Goal: Obtain resource: Obtain resource

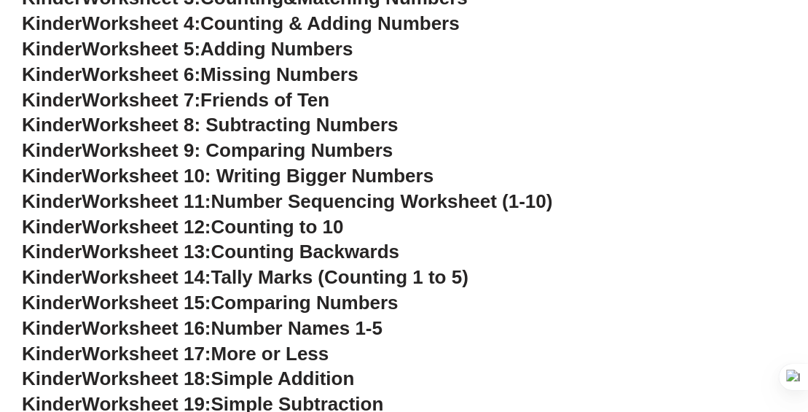
scroll to position [725, 0]
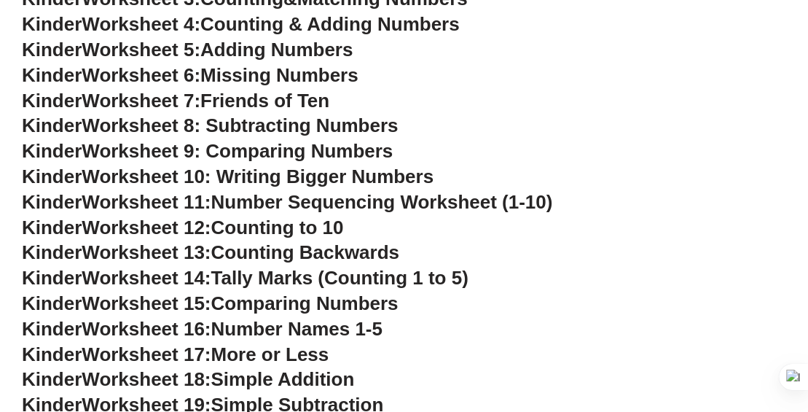
click at [188, 203] on span "Worksheet 11:" at bounding box center [146, 202] width 129 height 22
click at [370, 204] on span "Number Sequencing Worksheet (1-10)" at bounding box center [382, 202] width 342 height 22
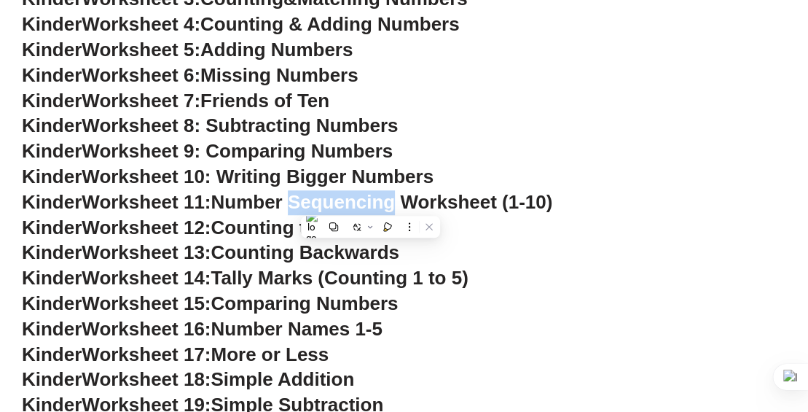
click at [480, 233] on h3 "Kinder Worksheet 12: Counting to 10" at bounding box center [404, 228] width 765 height 25
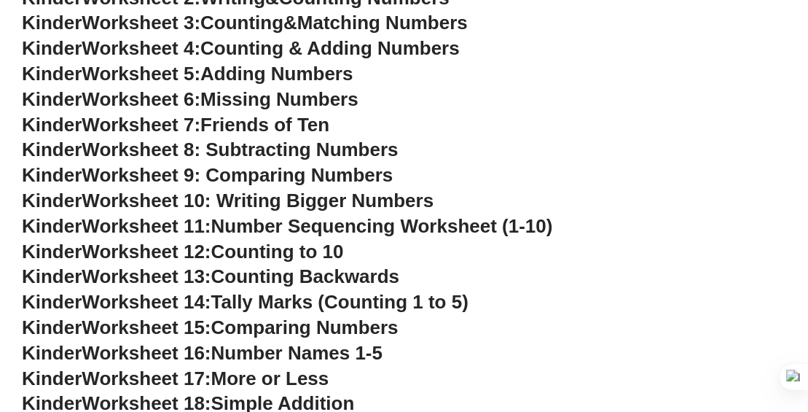
scroll to position [702, 0]
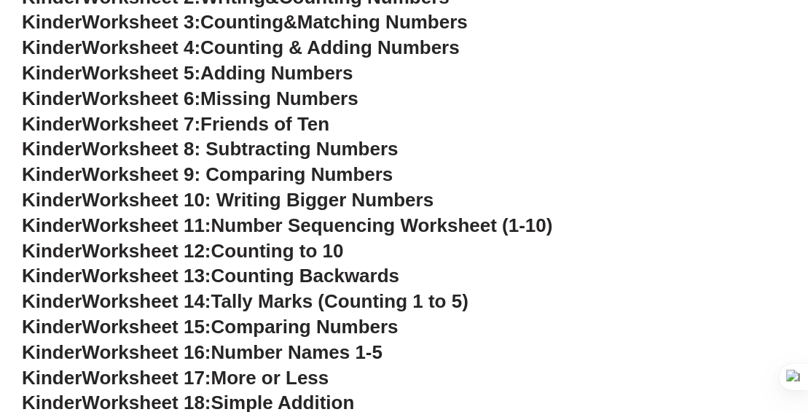
click at [61, 230] on span "Kinder" at bounding box center [52, 225] width 60 height 22
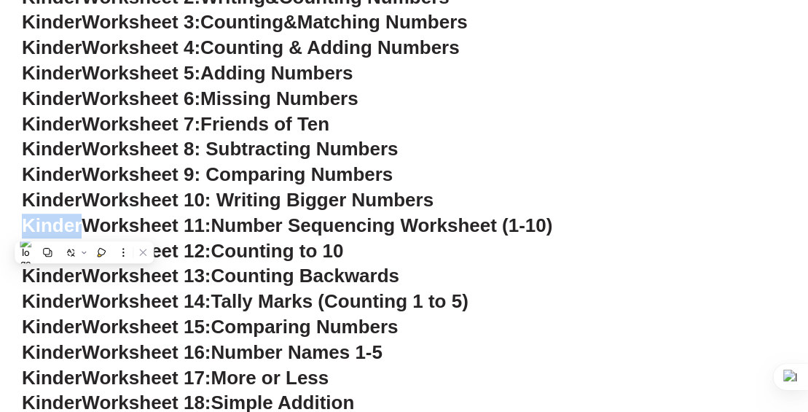
click at [163, 233] on span "Worksheet 11:" at bounding box center [146, 225] width 129 height 22
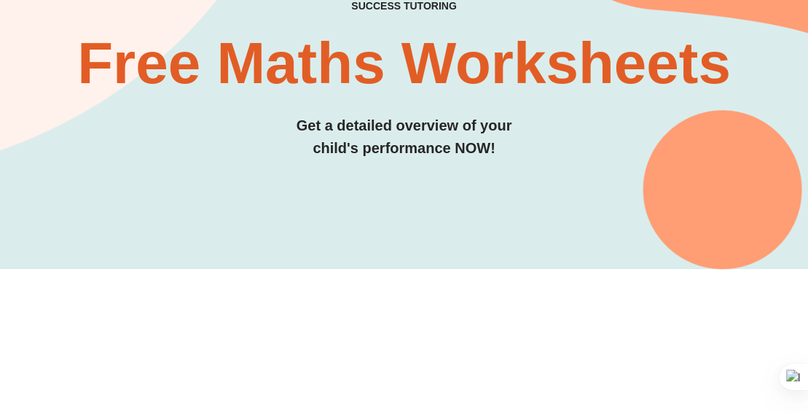
scroll to position [0, 0]
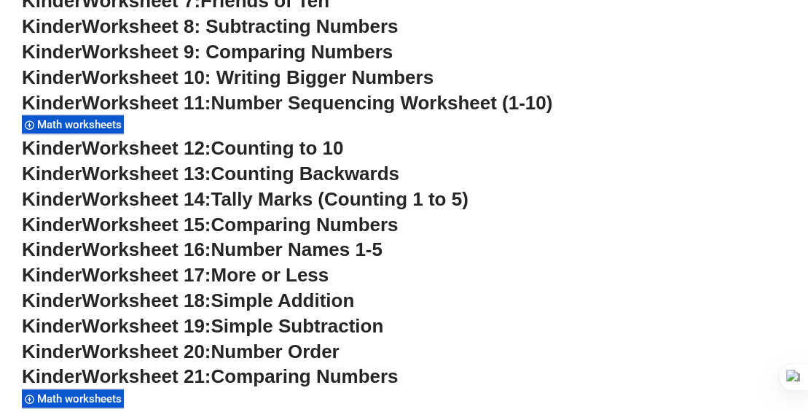
scroll to position [846, 0]
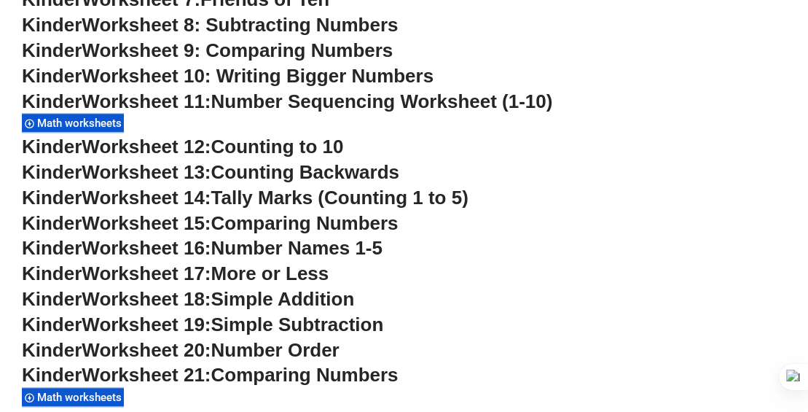
click at [116, 126] on span "Math worksheets" at bounding box center [81, 123] width 89 height 13
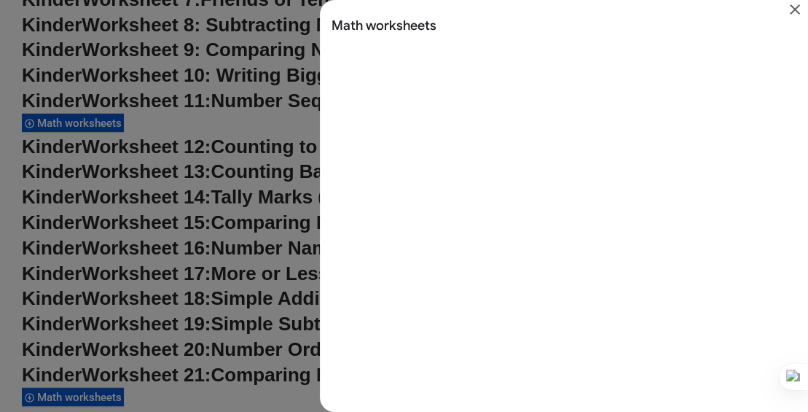
scroll to position [0, 0]
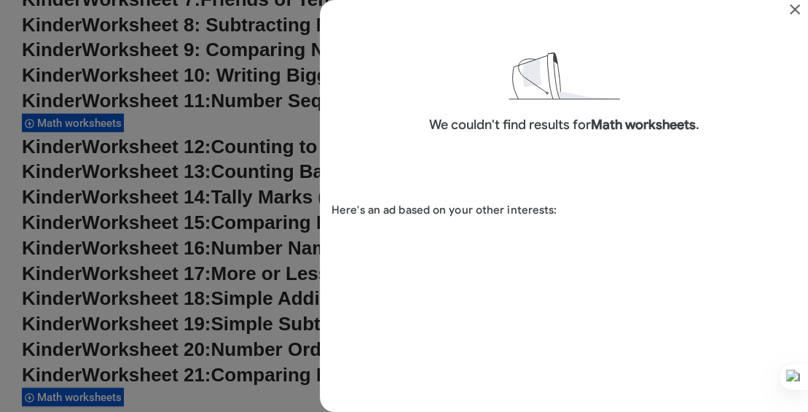
click at [795, 8] on icon "Close" at bounding box center [795, 9] width 10 height 10
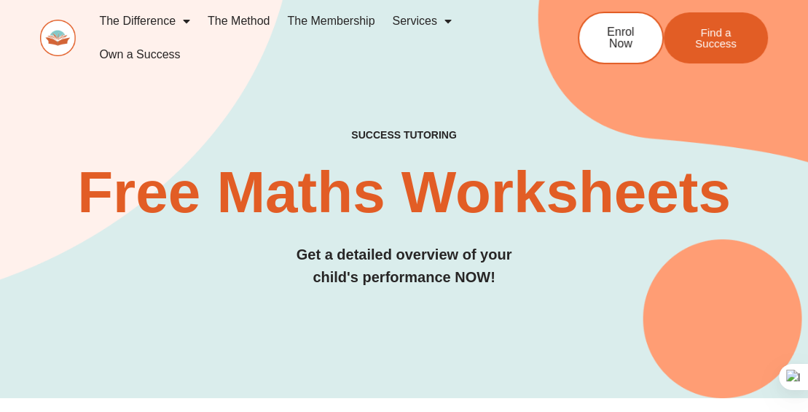
scroll to position [846, 0]
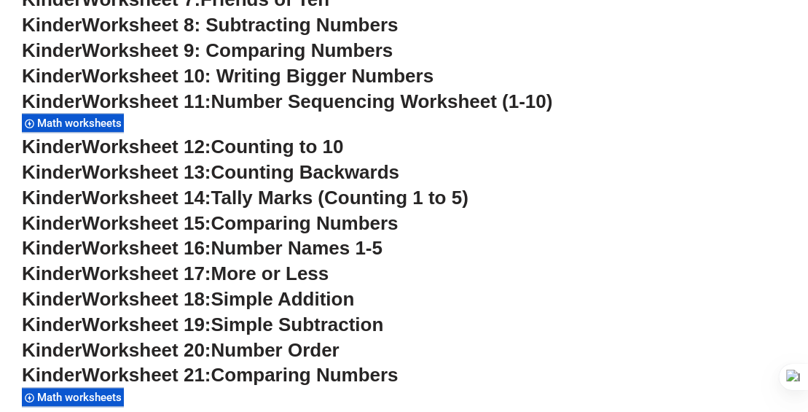
click at [208, 107] on span "Worksheet 11:" at bounding box center [146, 101] width 129 height 22
click at [247, 102] on span "Number Sequencing Worksheet (1-10)" at bounding box center [382, 101] width 342 height 22
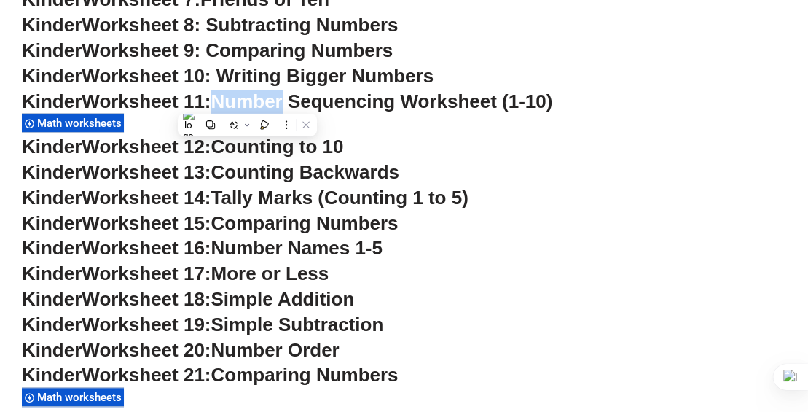
click at [405, 103] on span "Number Sequencing Worksheet (1-10)" at bounding box center [382, 101] width 342 height 22
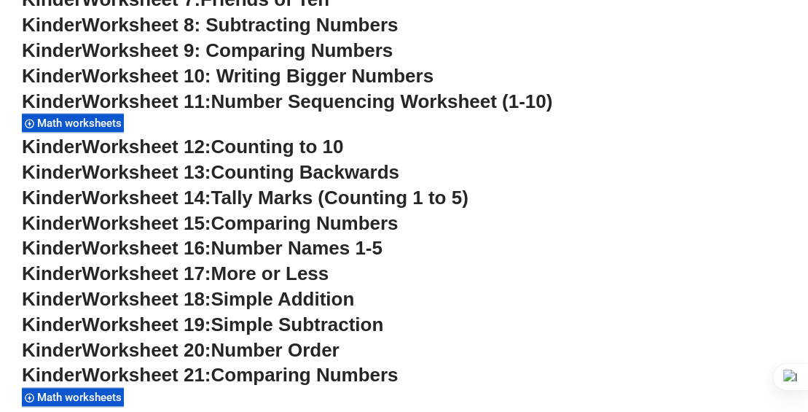
click at [405, 103] on span "Number Sequencing Worksheet (1-10)" at bounding box center [382, 101] width 342 height 22
click at [529, 106] on span "Number Sequencing Worksheet (1-10)" at bounding box center [382, 101] width 342 height 22
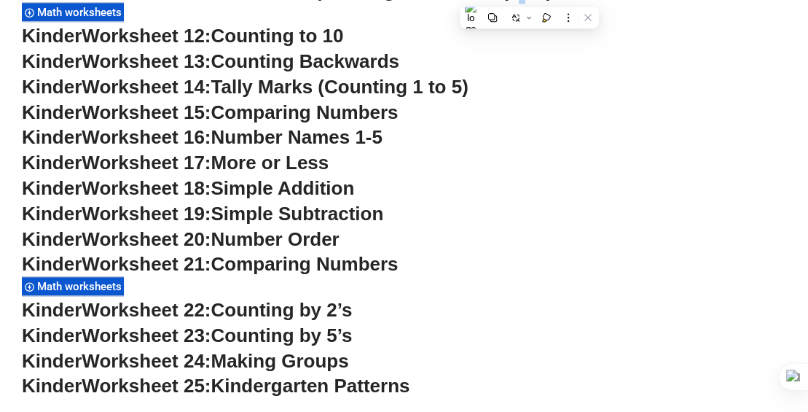
scroll to position [970, 0]
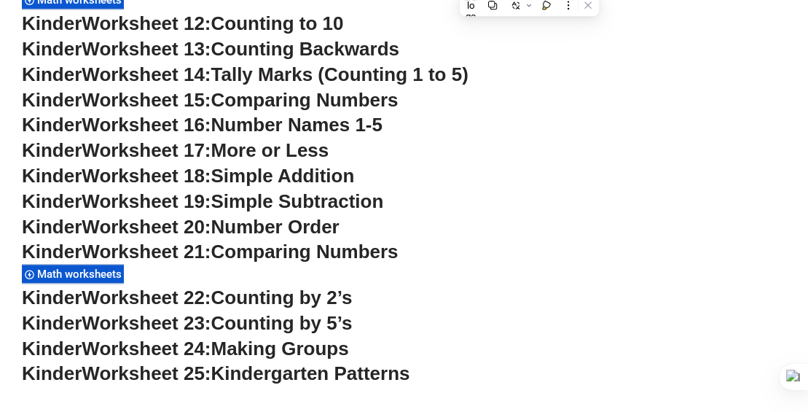
click at [252, 82] on span "Tally Marks (Counting 1 to 5)" at bounding box center [339, 74] width 257 height 22
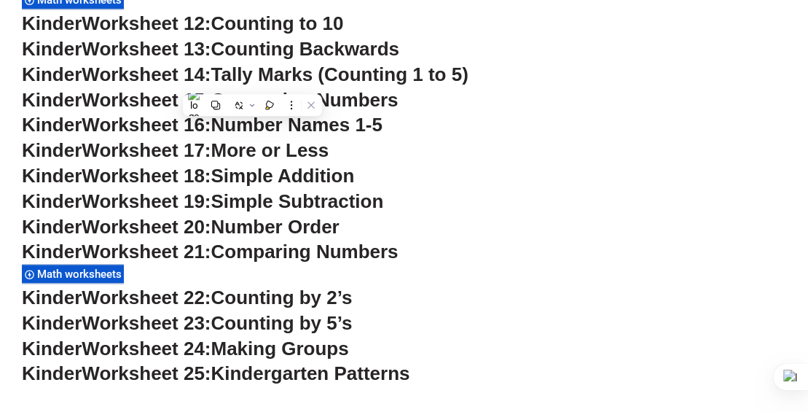
click at [151, 77] on span "Worksheet 14:" at bounding box center [146, 74] width 129 height 22
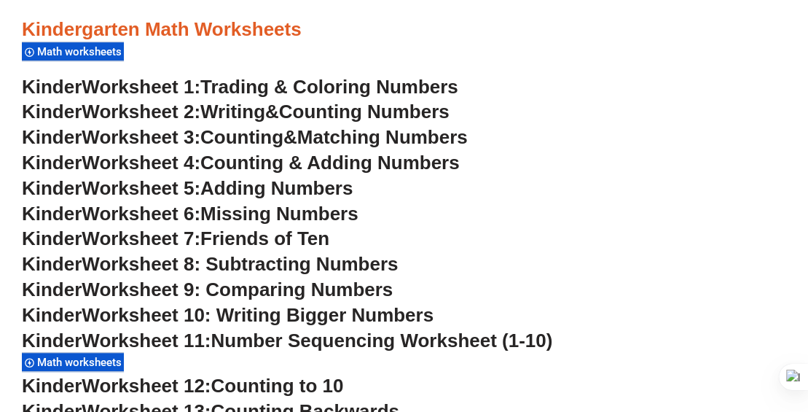
scroll to position [0, 0]
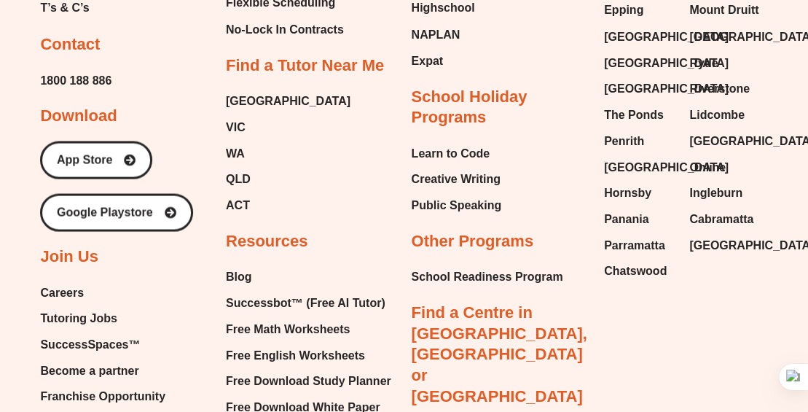
scroll to position [6031, 0]
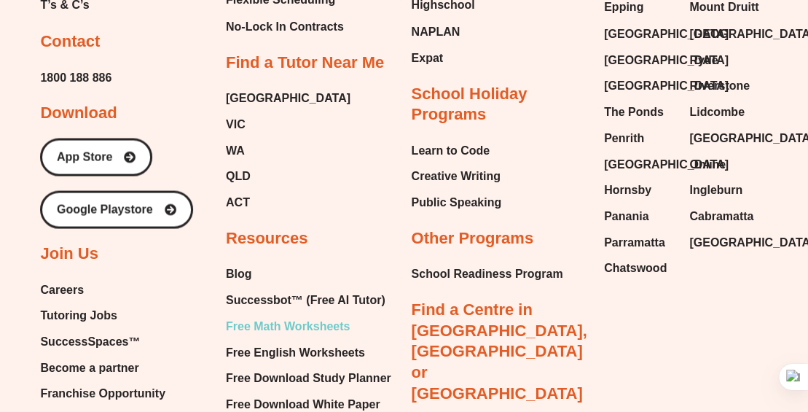
click at [287, 315] on span "Free Math Worksheets" at bounding box center [288, 326] width 124 height 22
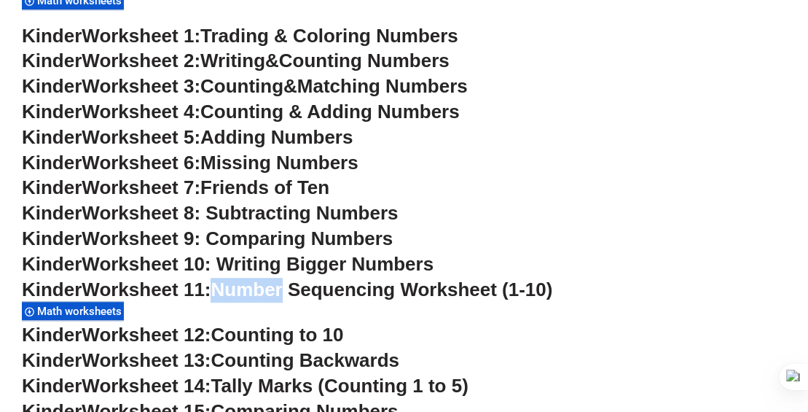
click at [149, 260] on span "Worksheet 10: Writing Bigger Numbers" at bounding box center [258, 264] width 352 height 22
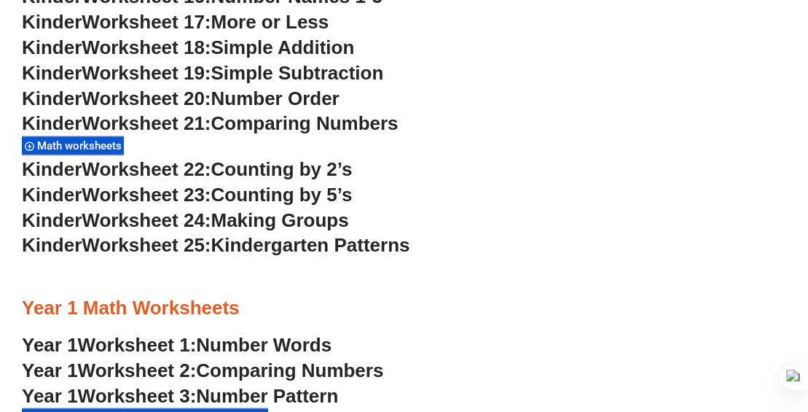
scroll to position [1089, 0]
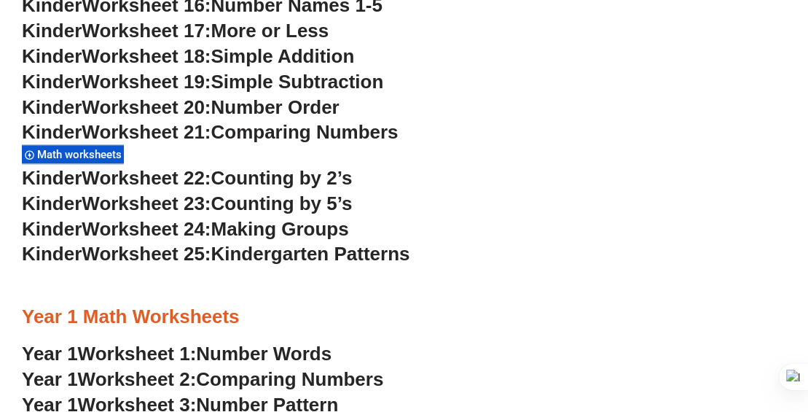
click at [311, 85] on span "Simple Subtraction" at bounding box center [297, 82] width 173 height 22
click at [178, 82] on span "Worksheet 19:" at bounding box center [146, 82] width 129 height 22
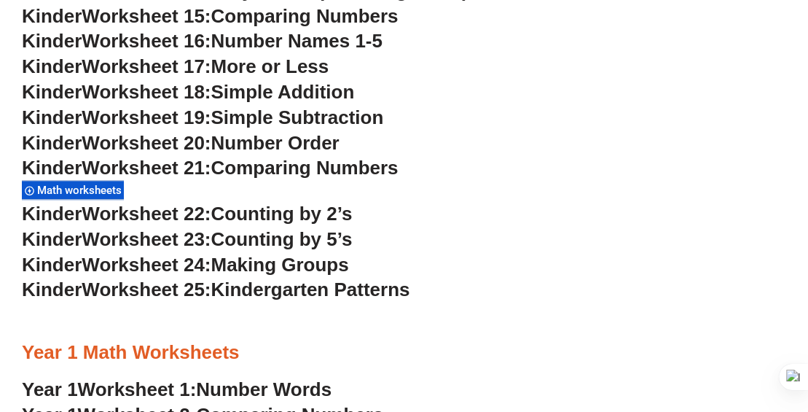
scroll to position [1058, 0]
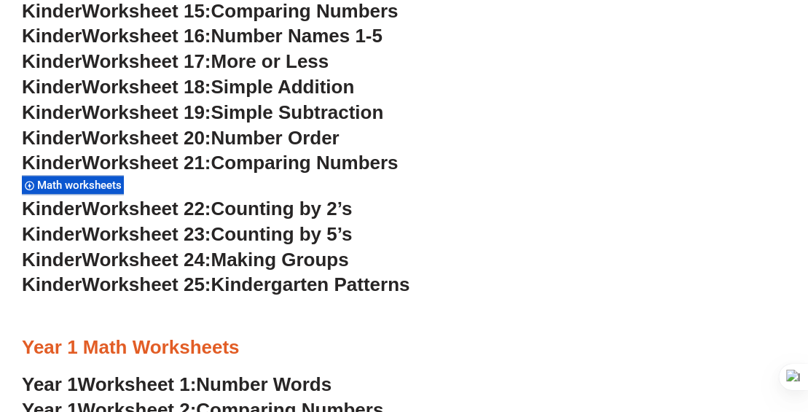
click at [161, 117] on span "Worksheet 19:" at bounding box center [146, 112] width 129 height 22
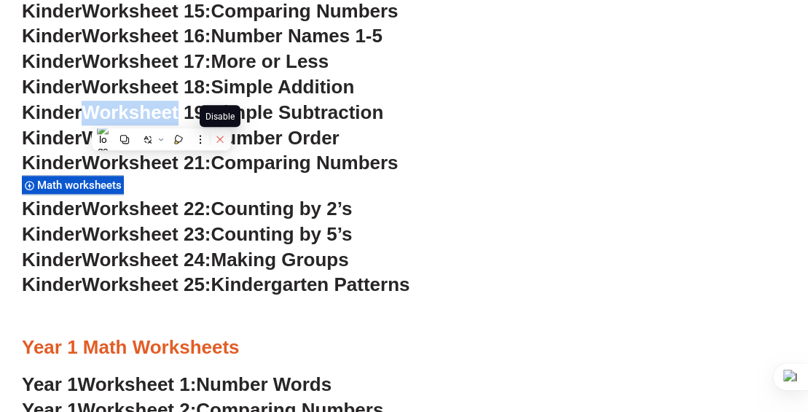
click at [221, 139] on icon at bounding box center [220, 139] width 7 height 7
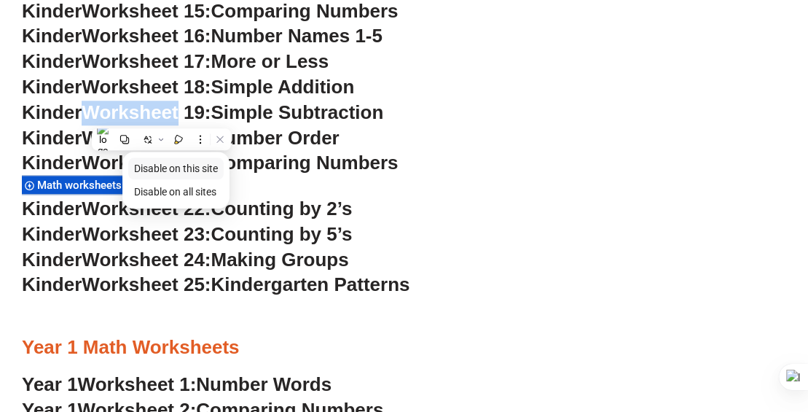
click at [190, 170] on span "Disable on this site" at bounding box center [176, 169] width 84 height 12
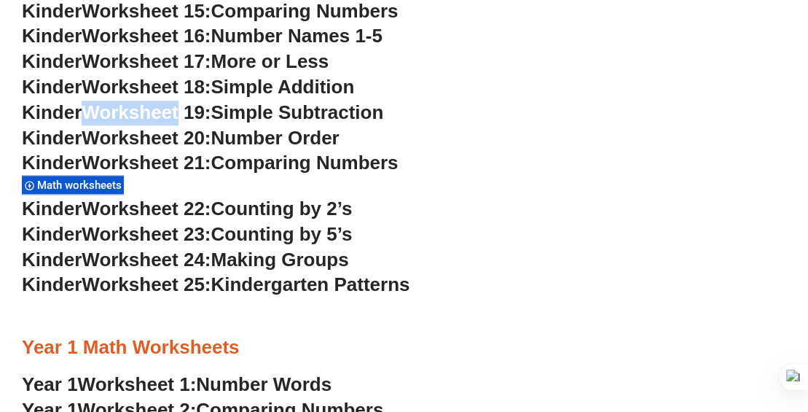
click at [204, 110] on span "Worksheet 19:" at bounding box center [146, 112] width 129 height 22
click at [241, 114] on span "Simple Subtraction" at bounding box center [297, 112] width 173 height 22
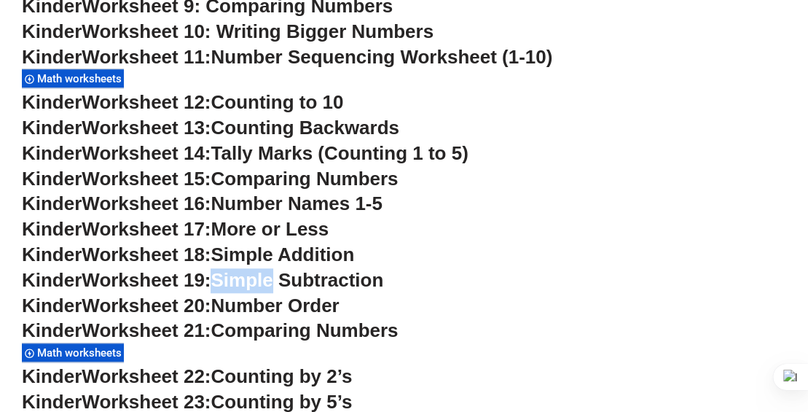
scroll to position [890, 0]
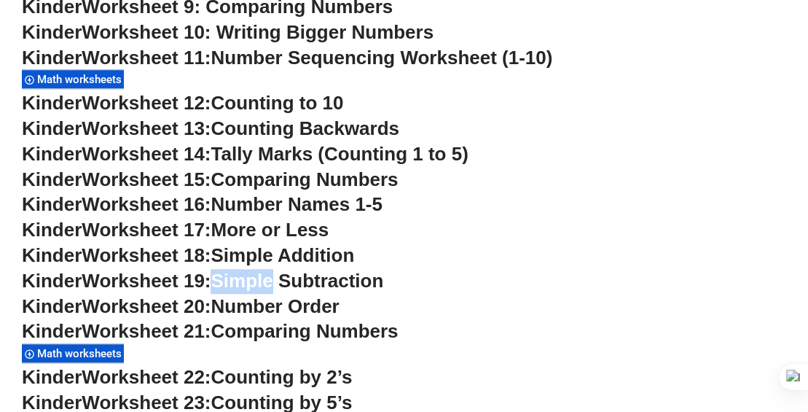
click at [125, 286] on span "Worksheet 19:" at bounding box center [146, 281] width 129 height 22
click at [372, 281] on span "Simple Subtraction" at bounding box center [297, 281] width 173 height 22
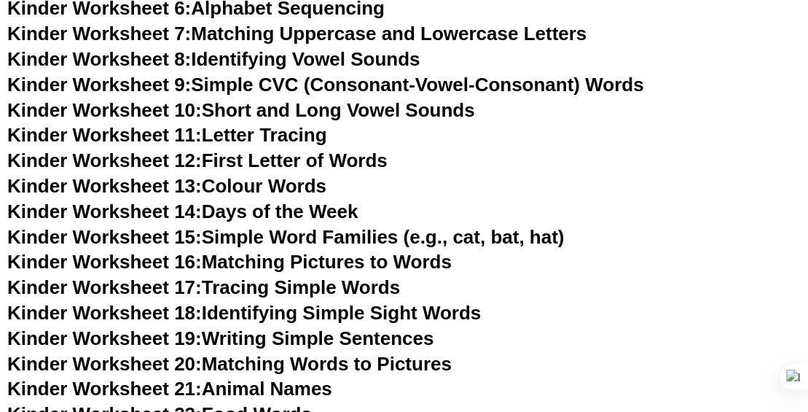
scroll to position [689, 0]
click at [252, 212] on link "Kinder Worksheet 14: Days of the Week" at bounding box center [182, 211] width 351 height 22
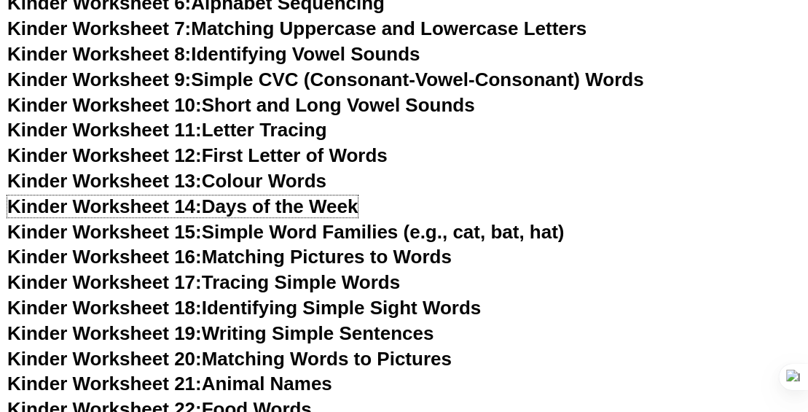
scroll to position [699, 0]
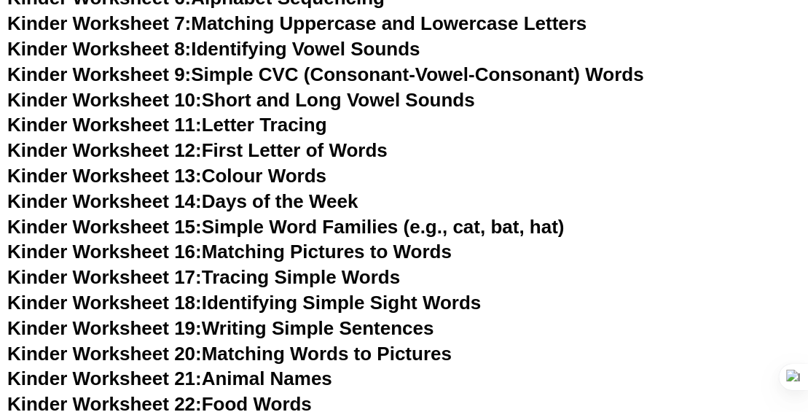
click at [275, 153] on link "Kinder Worksheet 12: First Letter of Words" at bounding box center [197, 150] width 381 height 22
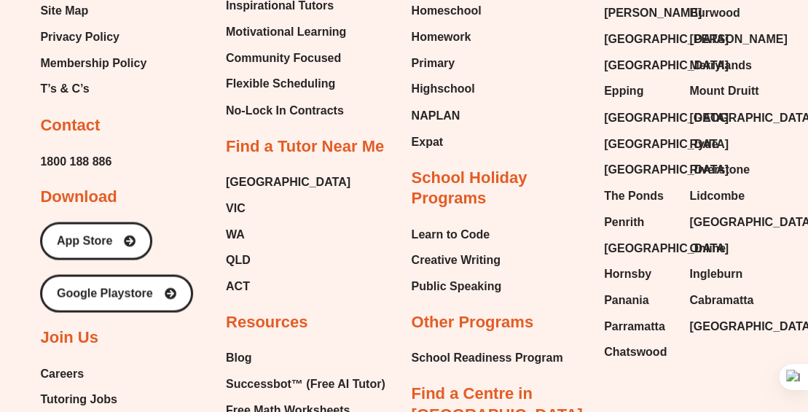
scroll to position [6053, 0]
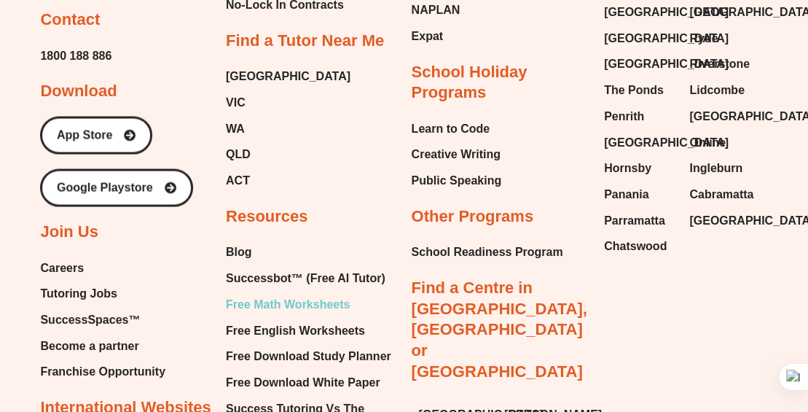
click at [283, 293] on span "Free Math Worksheets" at bounding box center [288, 304] width 124 height 22
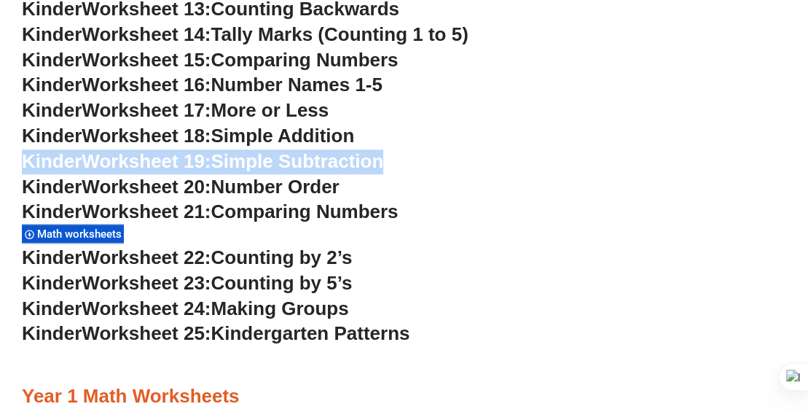
click at [149, 160] on span "Worksheet 19:" at bounding box center [146, 161] width 129 height 22
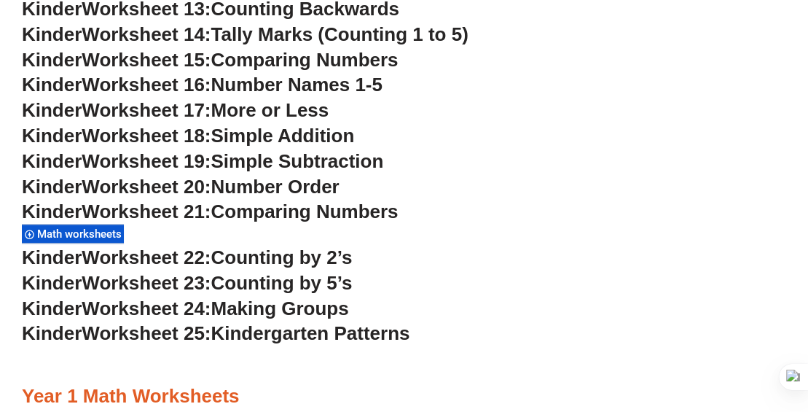
click at [149, 160] on span "Worksheet 19:" at bounding box center [146, 161] width 129 height 22
click at [66, 165] on span "Kinder" at bounding box center [52, 161] width 60 height 22
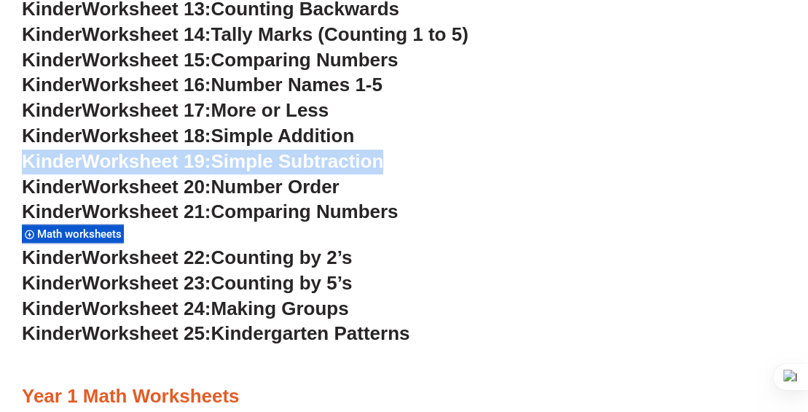
click at [134, 163] on span "Worksheet 19:" at bounding box center [146, 161] width 129 height 22
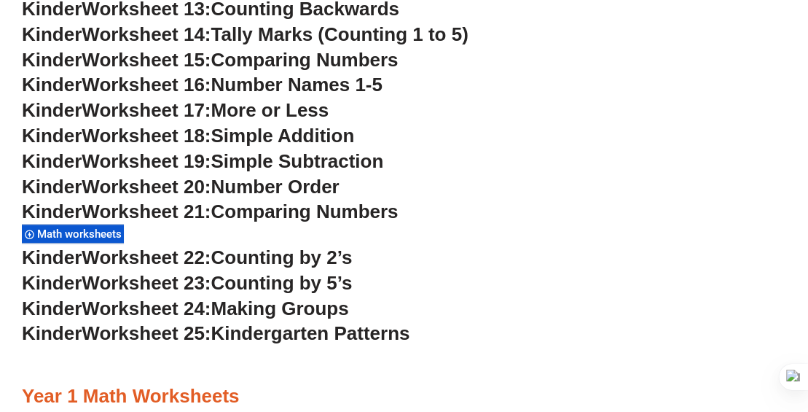
click at [257, 165] on span "Simple Subtraction" at bounding box center [297, 161] width 173 height 22
click at [222, 160] on span "Simple Subtraction" at bounding box center [297, 161] width 173 height 22
